Goal: Task Accomplishment & Management: Complete application form

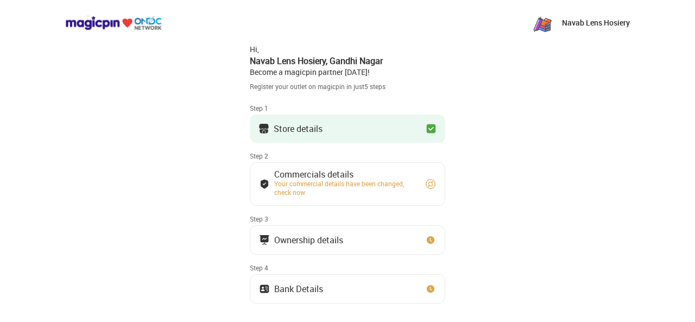
click at [375, 121] on button "Store details" at bounding box center [347, 129] width 195 height 28
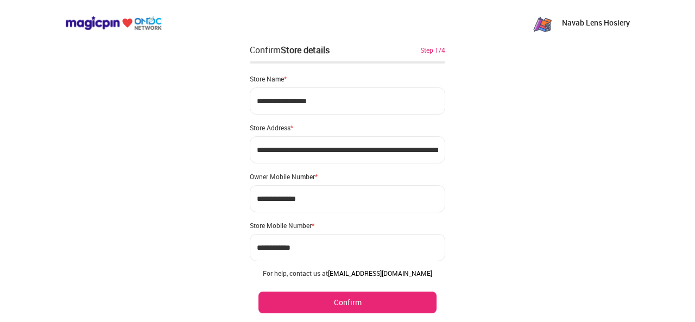
click at [334, 301] on button "Confirm" at bounding box center [347, 303] width 178 height 22
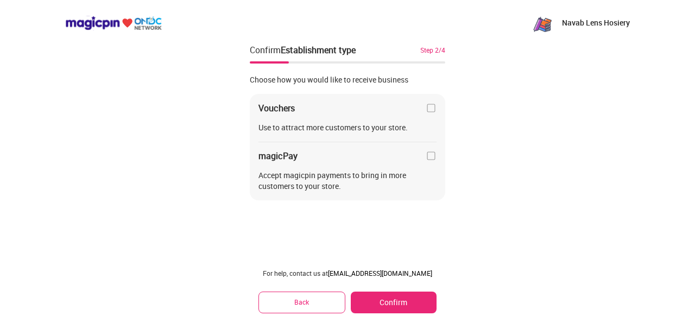
click at [407, 299] on button "Confirm" at bounding box center [394, 303] width 86 height 22
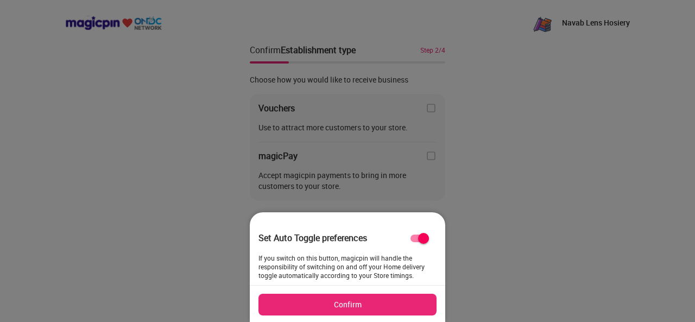
click at [370, 305] on button "Confirm" at bounding box center [347, 305] width 178 height 22
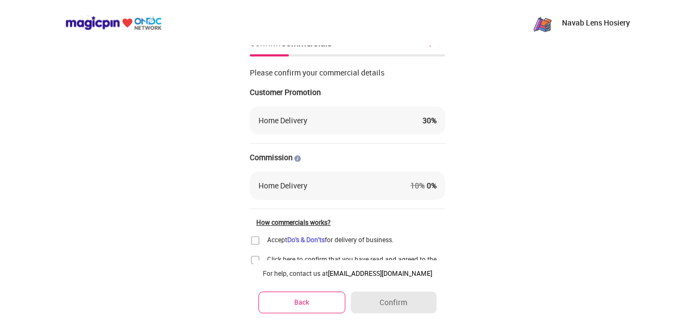
scroll to position [9, 0]
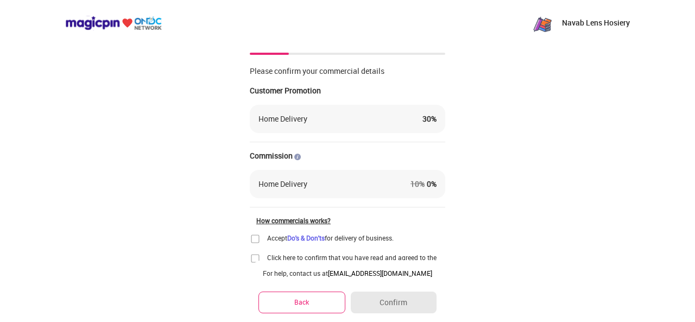
click at [308, 303] on button "Back" at bounding box center [301, 302] width 87 height 21
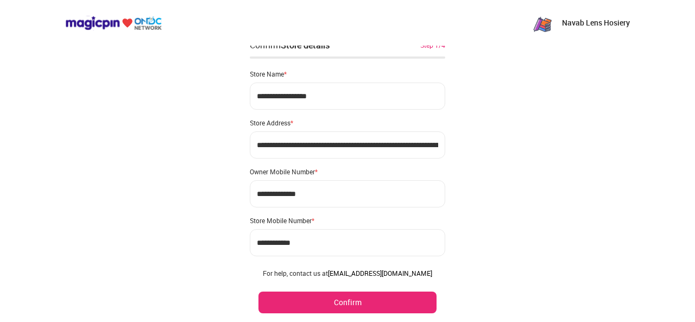
scroll to position [0, 0]
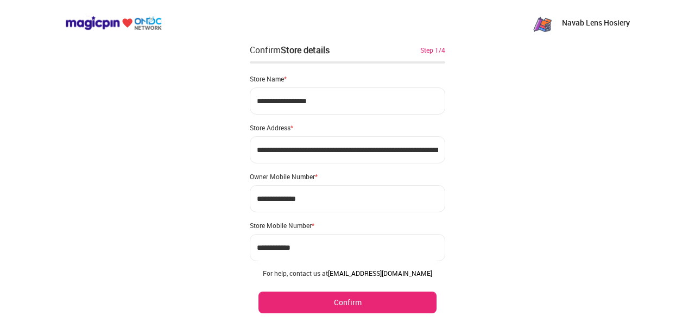
click at [305, 307] on button "Confirm" at bounding box center [347, 303] width 178 height 22
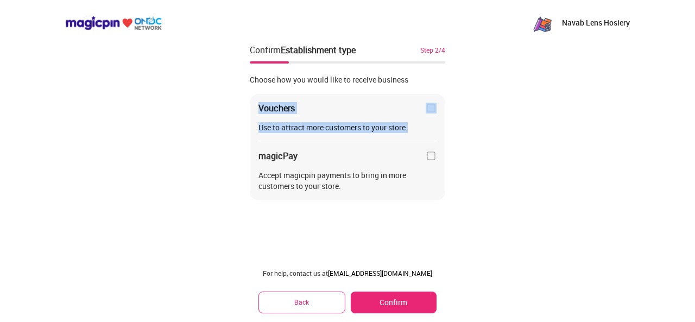
drag, startPoint x: 432, startPoint y: 116, endPoint x: 429, endPoint y: 107, distance: 9.0
click at [429, 107] on div "Vouchers Use to attract more customers to your store. magicPay Accept magicpin …" at bounding box center [347, 147] width 195 height 107
click at [429, 107] on img at bounding box center [431, 108] width 11 height 11
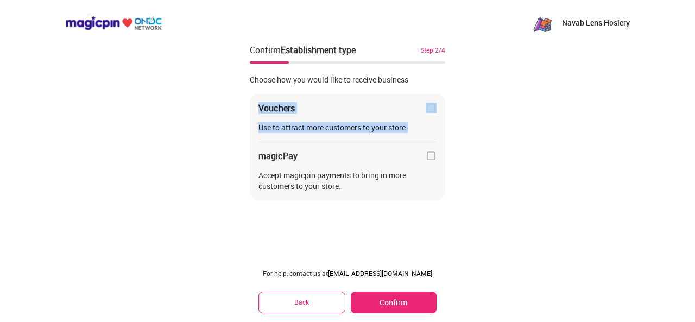
click at [429, 107] on img at bounding box center [431, 108] width 11 height 11
drag, startPoint x: 429, startPoint y: 107, endPoint x: 432, endPoint y: 155, distance: 47.9
click at [432, 155] on div "Vouchers Use to attract more customers to your store. magicPay Accept magicpin …" at bounding box center [347, 147] width 195 height 107
click at [432, 155] on img at bounding box center [431, 155] width 11 height 11
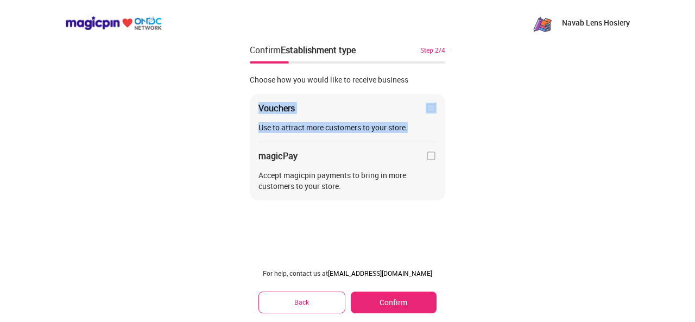
click at [432, 155] on img at bounding box center [431, 155] width 11 height 11
click at [293, 312] on button "Back" at bounding box center [301, 302] width 87 height 21
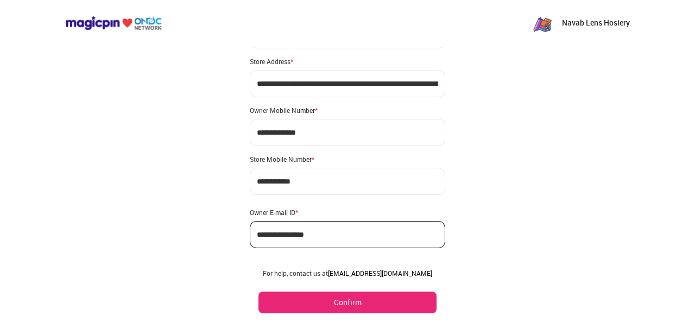
scroll to position [88, 0]
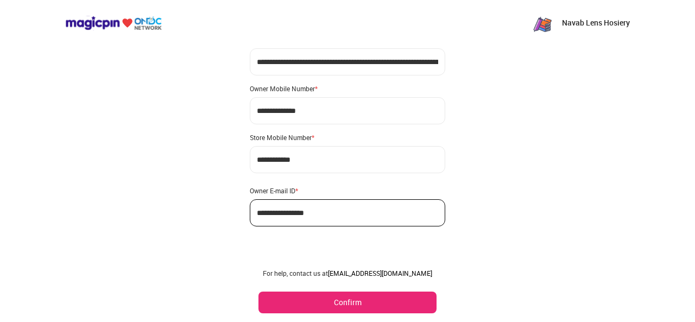
click at [347, 306] on button "Confirm" at bounding box center [347, 303] width 178 height 22
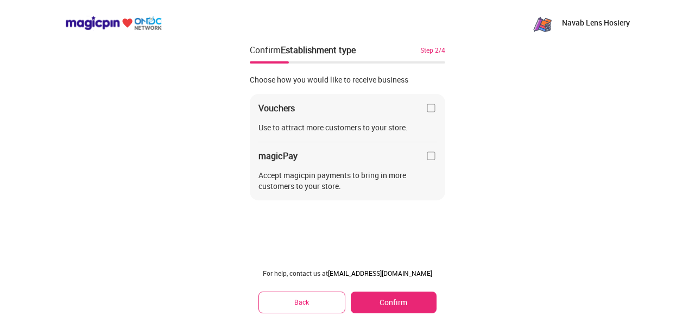
scroll to position [0, 0]
click at [272, 297] on button "Back" at bounding box center [301, 302] width 87 height 21
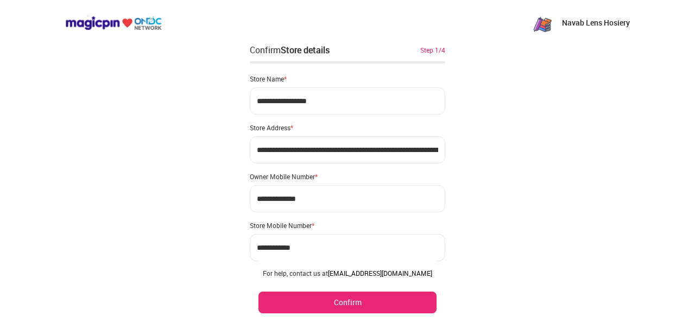
click at [381, 301] on button "Confirm" at bounding box center [347, 303] width 178 height 22
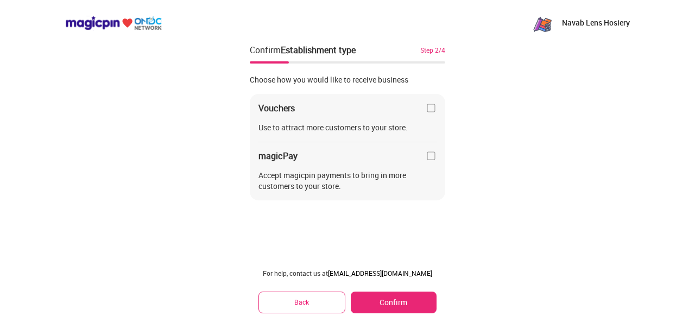
click at [381, 301] on button "Confirm" at bounding box center [394, 303] width 86 height 22
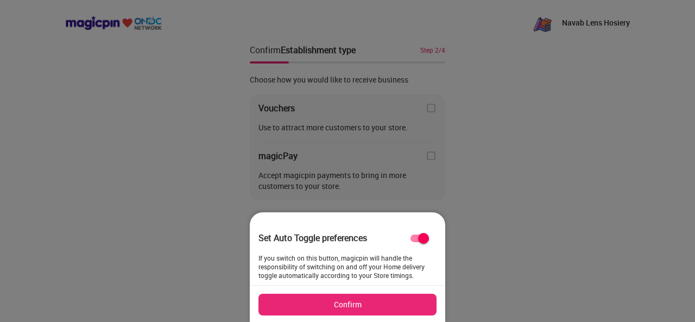
click at [381, 301] on button "Confirm" at bounding box center [347, 305] width 178 height 22
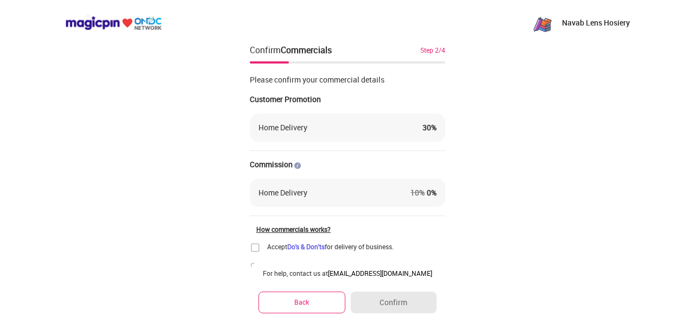
scroll to position [54, 0]
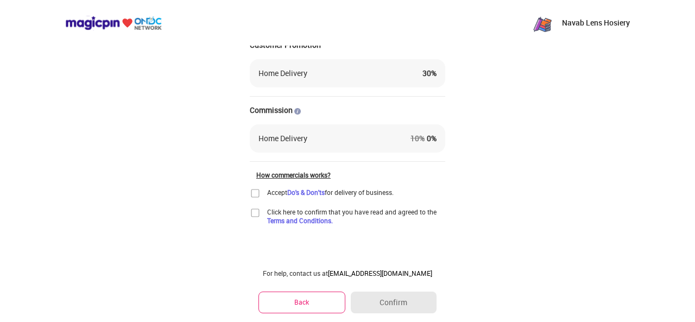
click at [251, 194] on img at bounding box center [255, 193] width 11 height 11
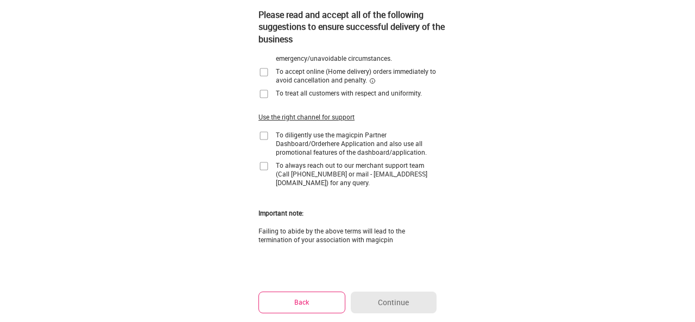
click at [297, 296] on button "Back" at bounding box center [301, 302] width 87 height 21
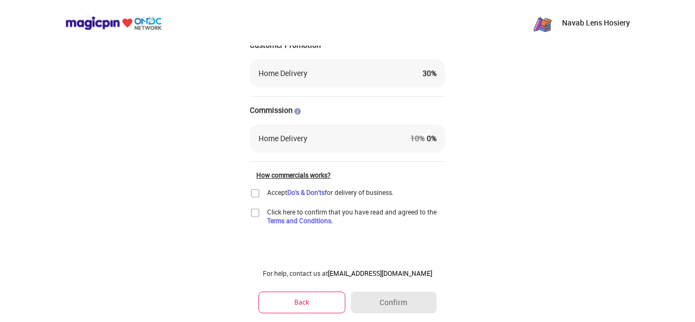
click at [252, 194] on img at bounding box center [255, 193] width 11 height 11
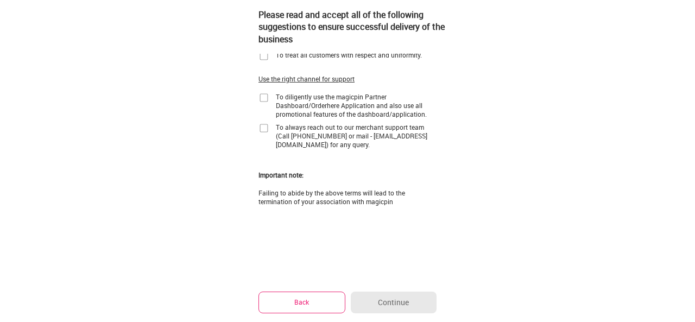
scroll to position [0, 0]
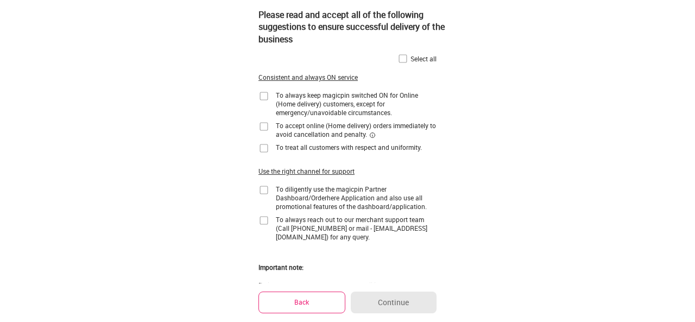
click at [403, 60] on img at bounding box center [402, 58] width 11 height 11
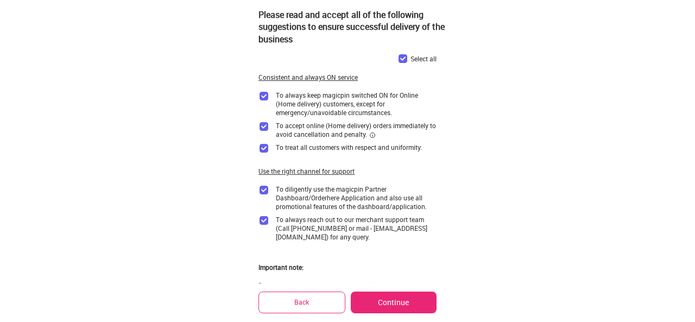
click at [384, 306] on button "Continue" at bounding box center [394, 303] width 86 height 22
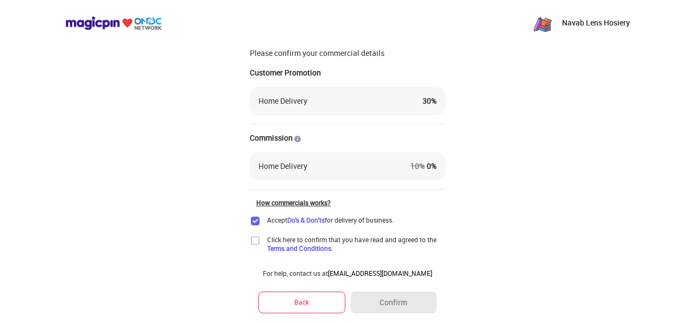
scroll to position [54, 0]
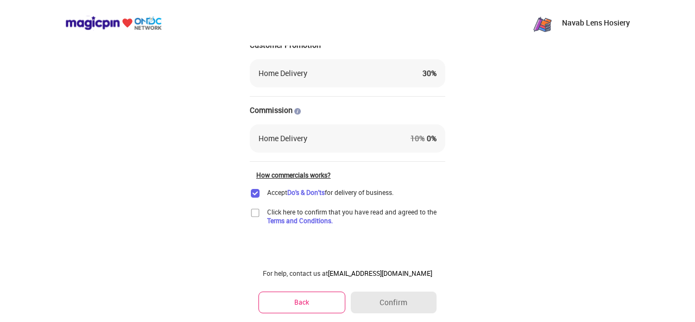
click at [257, 210] on img at bounding box center [255, 212] width 11 height 11
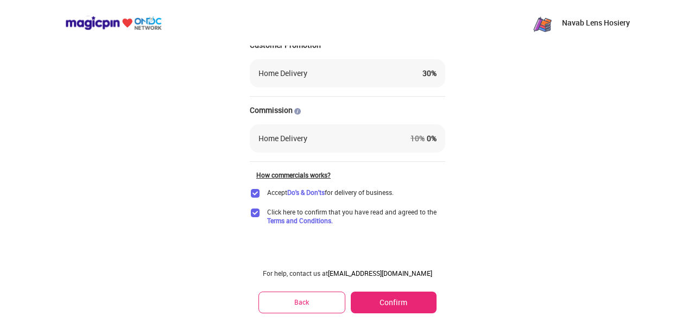
click at [392, 306] on button "Confirm" at bounding box center [394, 303] width 86 height 22
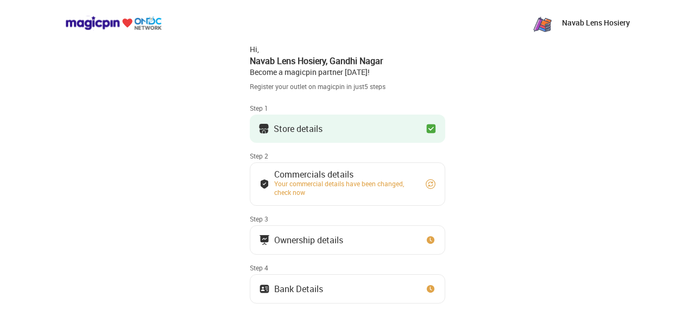
click at [290, 126] on div "Store details" at bounding box center [298, 128] width 49 height 5
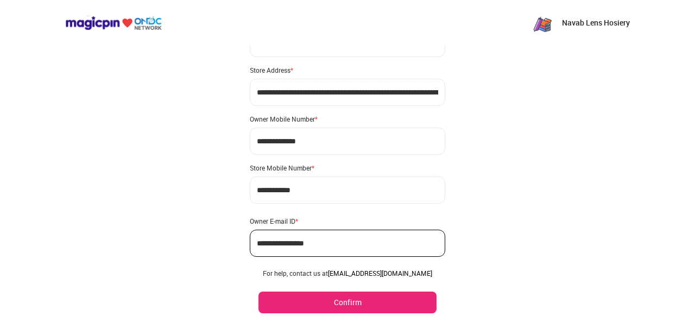
scroll to position [88, 0]
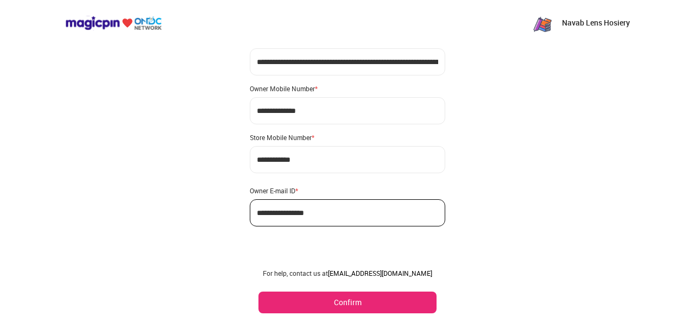
click at [336, 302] on button "Confirm" at bounding box center [347, 303] width 178 height 22
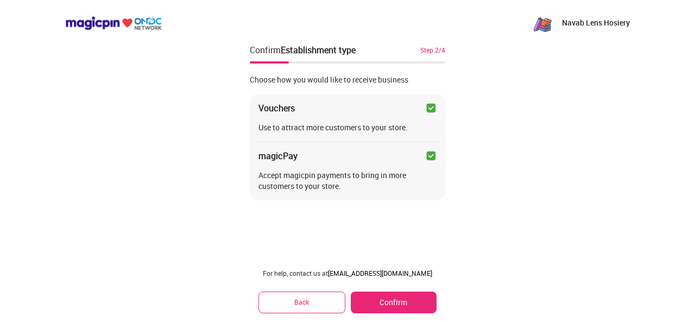
scroll to position [0, 0]
click at [400, 310] on button "Confirm" at bounding box center [394, 303] width 86 height 22
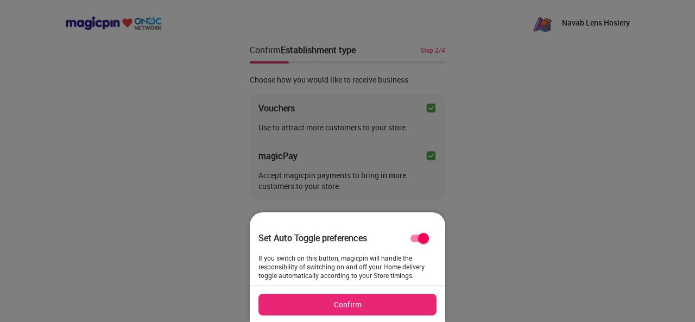
click at [400, 310] on button "Confirm" at bounding box center [347, 305] width 178 height 22
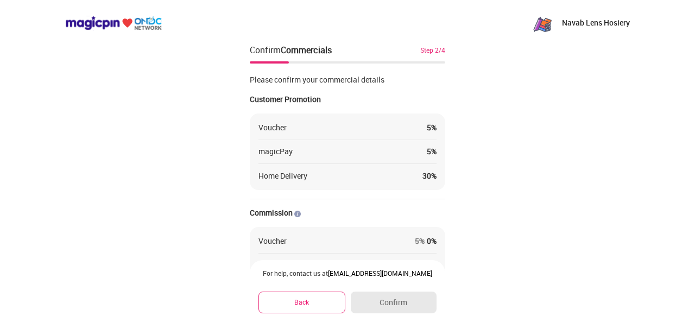
scroll to position [151, 0]
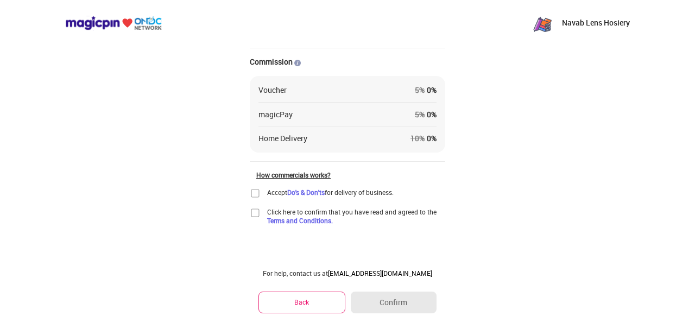
click at [254, 196] on img at bounding box center [255, 193] width 11 height 11
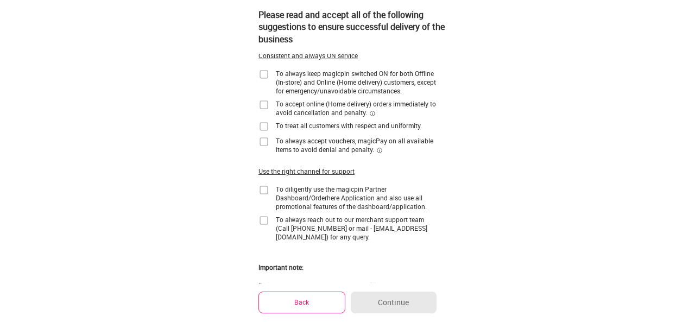
scroll to position [0, 0]
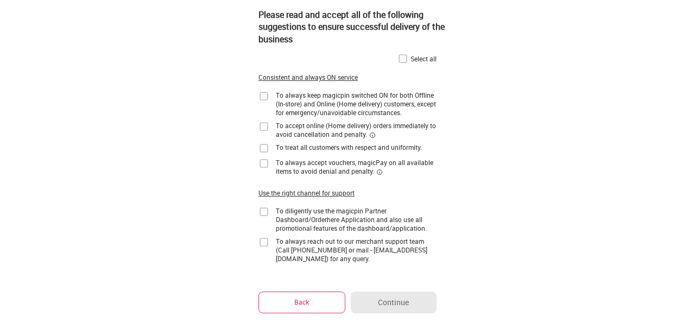
click at [401, 59] on img at bounding box center [402, 58] width 11 height 11
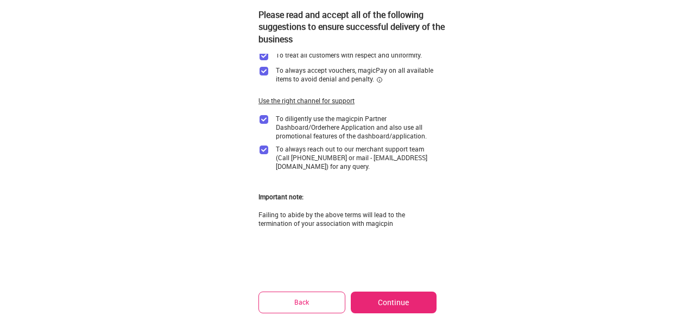
scroll to position [114, 0]
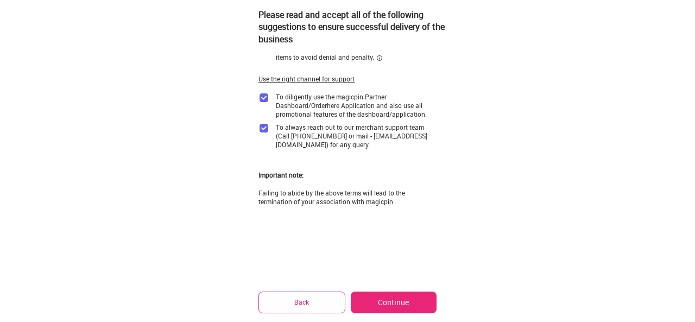
click at [398, 299] on button "Continue" at bounding box center [394, 303] width 86 height 22
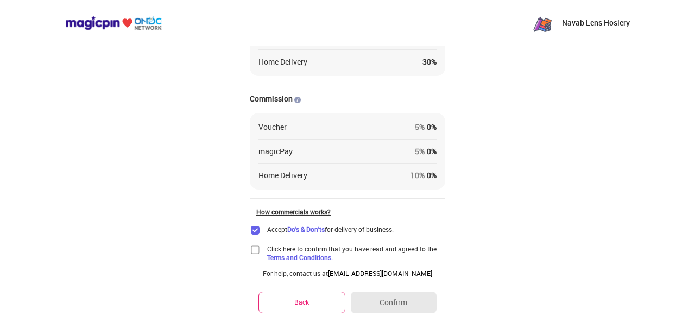
click at [259, 251] on img at bounding box center [255, 249] width 11 height 11
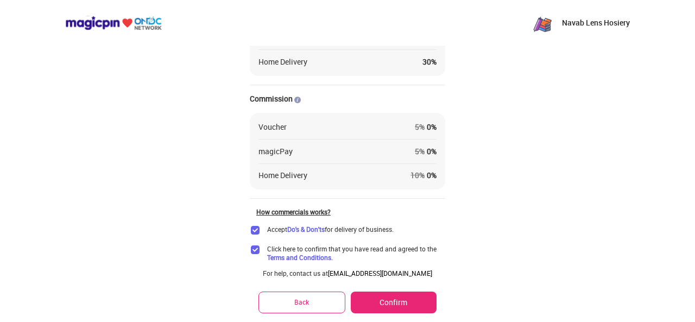
click at [391, 299] on button "Confirm" at bounding box center [394, 303] width 86 height 22
